Goal: Task Accomplishment & Management: Complete application form

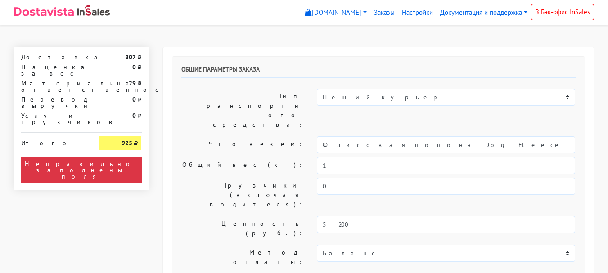
select select "11:00"
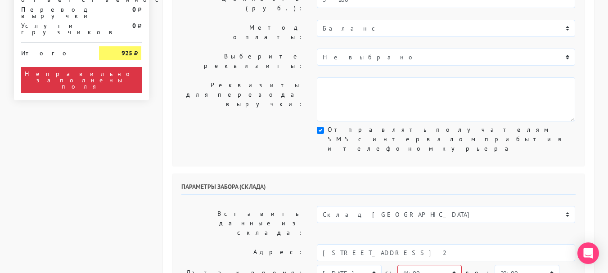
scroll to position [270, 0]
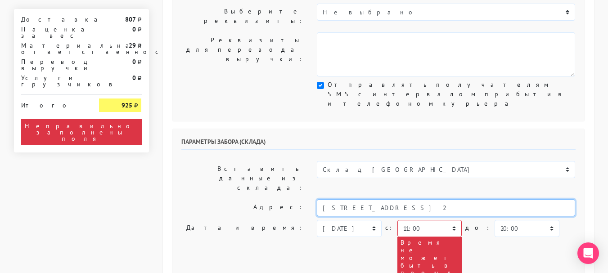
click at [437, 199] on input "[STREET_ADDRESS] 2" at bounding box center [446, 207] width 258 height 17
click at [417, 217] on li "[STREET_ADDRESS]" at bounding box center [445, 223] width 257 height 12
type input "[STREET_ADDRESS]"
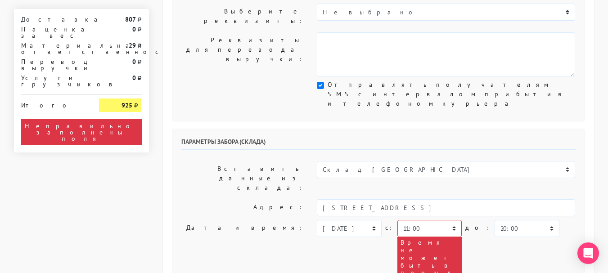
type textarea "1й подъезд, 4й этаж, офис HOOG предварительно сообщить ФИО для заказа пропуска"
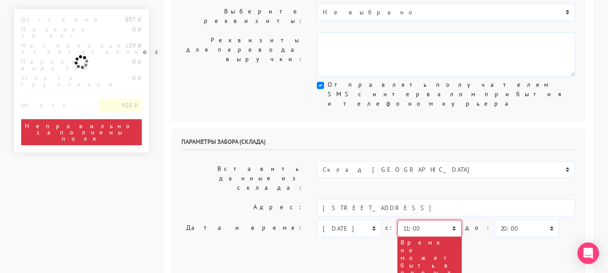
click at [424, 220] on select "00:00 00:30 01:00 01:30 02:00 02:30 03:00 03:30 04:00 04:30 05:00 05:30 06:00 0…" at bounding box center [429, 228] width 64 height 17
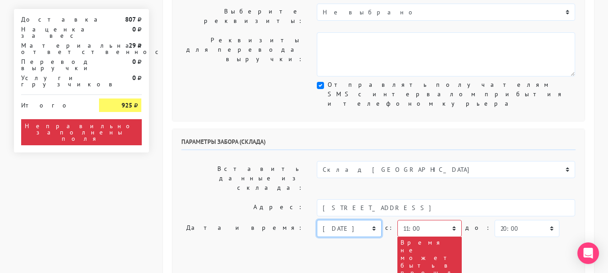
click at [360, 220] on select "[DATE] [DATE] [DATE] [DATE] [DATE] [DATE] [DATE] [DATE] [DATE]" at bounding box center [349, 228] width 64 height 17
select select "[DATE]"
click at [317, 220] on select "[DATE] [DATE] [DATE] [DATE] [DATE] [DATE] [DATE] [DATE] [DATE]" at bounding box center [349, 228] width 64 height 17
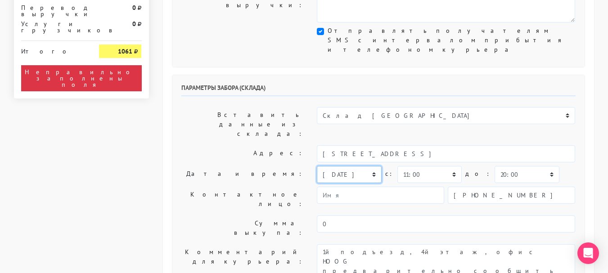
scroll to position [450, 0]
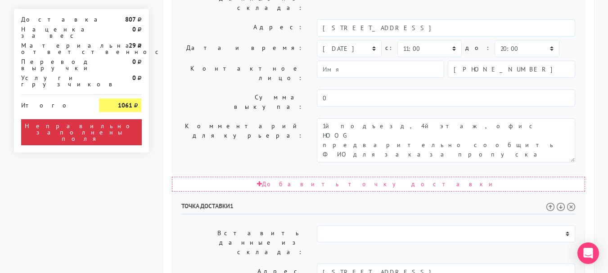
select select "[DATE]"
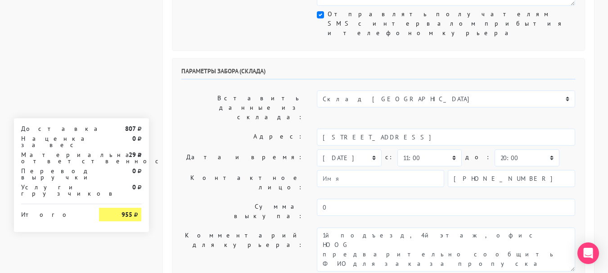
scroll to position [315, 0]
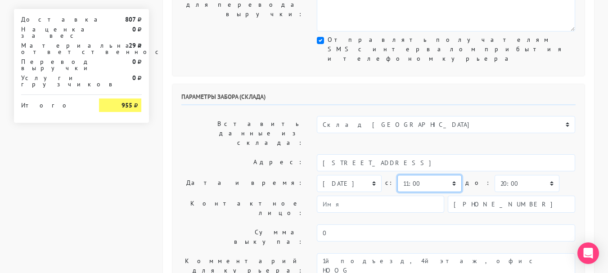
click at [403, 175] on select "00:00 00:30 01:00 01:30 02:00 02:30 03:00 03:30 04:00 04:30 05:00 05:30 06:00 0…" at bounding box center [429, 183] width 64 height 17
click at [397, 175] on select "00:00 00:30 01:00 01:30 02:00 02:30 03:00 03:30 04:00 04:30 05:00 05:30 06:00 0…" at bounding box center [429, 183] width 64 height 17
click at [494, 175] on select "00:00 00:30 01:00 01:30 02:00 02:30 03:00 03:30 04:00 04:30 05:00 05:30 06:00 0…" at bounding box center [526, 183] width 64 height 17
click at [443, 175] on select "00:00 00:30 01:00 01:30 02:00 02:30 03:00 03:30 04:00 04:30 05:00 05:30 06:00 0…" at bounding box center [429, 183] width 64 height 17
select select "11:30"
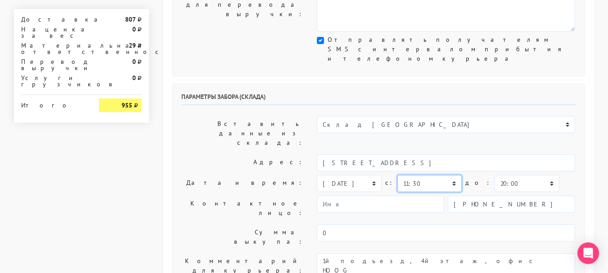
click at [397, 175] on select "00:00 00:30 01:00 01:30 02:00 02:30 03:00 03:30 04:00 04:30 05:00 05:30 06:00 0…" at bounding box center [429, 183] width 64 height 17
click at [494, 175] on select "00:00 00:30 01:00 01:30 02:00 02:30 03:00 03:30 04:00 04:30 05:00 05:30 06:00 0…" at bounding box center [526, 183] width 64 height 17
select select "12:00"
click at [494, 175] on select "00:00 00:30 01:00 01:30 02:00 02:30 03:00 03:30 04:00 04:30 05:00 05:30 06:00 0…" at bounding box center [526, 183] width 64 height 17
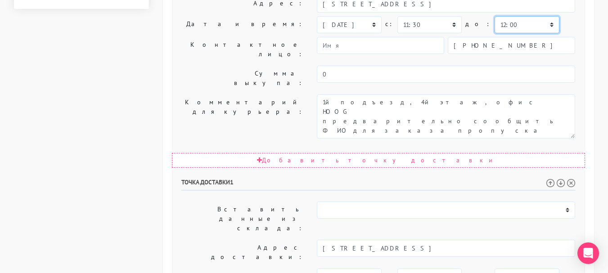
scroll to position [495, 0]
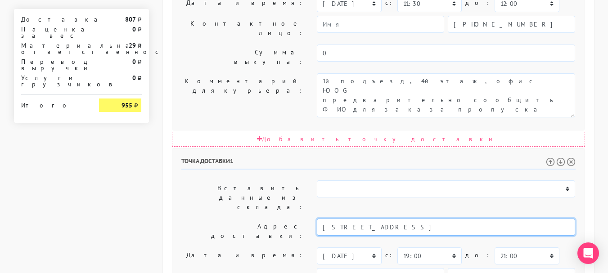
drag, startPoint x: 524, startPoint y: 85, endPoint x: 443, endPoint y: 90, distance: 80.6
click at [443, 219] on input "[STREET_ADDRESS]" at bounding box center [446, 227] width 258 height 17
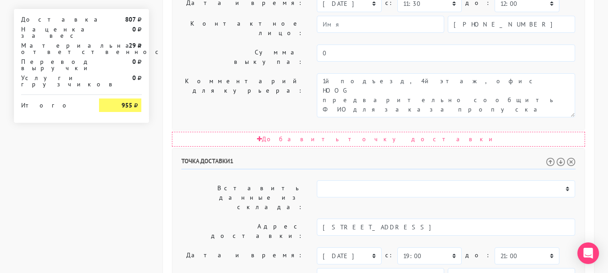
drag, startPoint x: 460, startPoint y: 153, endPoint x: 346, endPoint y: 151, distance: 113.8
type textarea "О"
paste textarea "подъезд 2, этаж 14 кв 122"
type textarea "подъезд 2, этаж 14 кв 122"
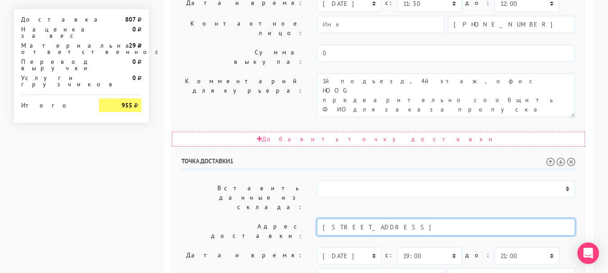
drag, startPoint x: 524, startPoint y: 88, endPoint x: 443, endPoint y: 91, distance: 81.0
click at [443, 219] on input "[STREET_ADDRESS]" at bounding box center [446, 227] width 258 height 17
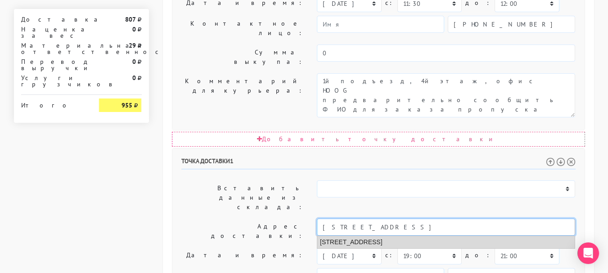
click at [435, 236] on li "[STREET_ADDRESS]" at bounding box center [445, 242] width 257 height 12
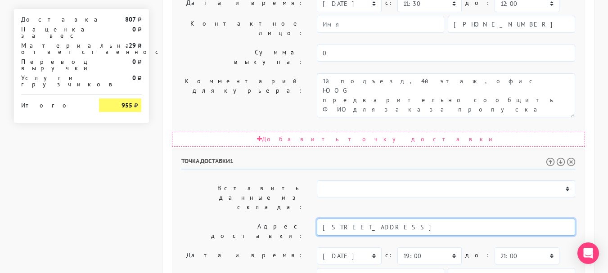
type input "[STREET_ADDRESS]"
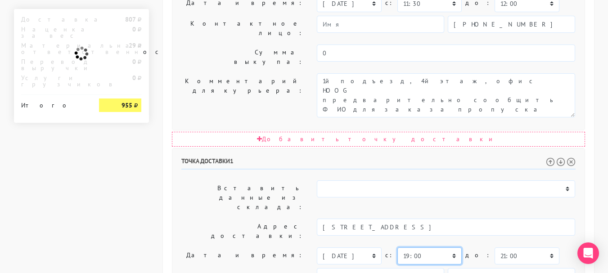
click at [425, 247] on select "00:00 00:30 01:00 01:30 02:00 02:30 03:00 03:30 04:00 04:30 05:00 05:30 06:00 0…" at bounding box center [429, 255] width 64 height 17
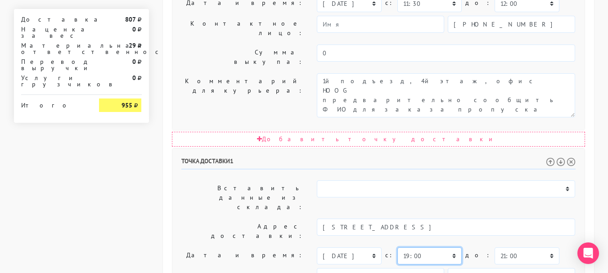
select select "11:30"
click at [397, 247] on select "00:00 00:30 01:00 01:30 02:00 02:30 03:00 03:30 04:00 04:30 05:00 05:30 06:00 0…" at bounding box center [429, 255] width 64 height 17
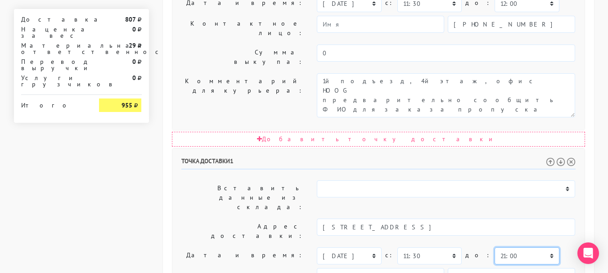
click at [494, 247] on select "00:00 00:30 01:00 01:30 02:00 02:30 03:00 03:30 04:00 04:30 05:00 05:30 06:00 0…" at bounding box center [526, 255] width 64 height 17
select select "13:00"
click at [494, 247] on select "00:00 00:30 01:00 01:30 02:00 02:30 03:00 03:30 04:00 04:30 05:00 05:30 06:00 0…" at bounding box center [526, 255] width 64 height 17
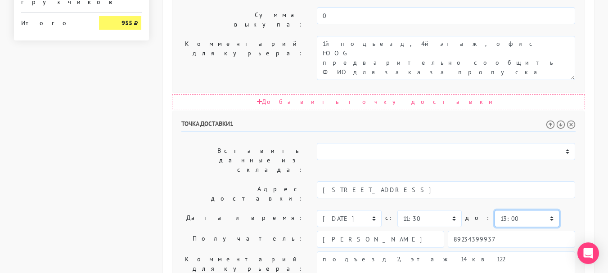
scroll to position [557, 0]
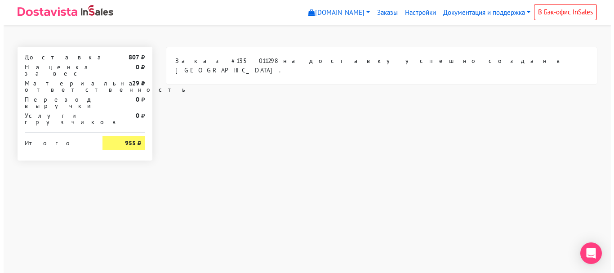
scroll to position [0, 0]
